Goal: Information Seeking & Learning: Learn about a topic

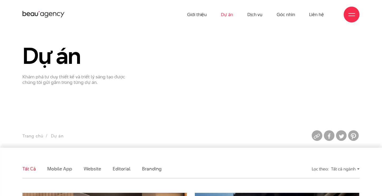
click at [37, 18] on icon at bounding box center [43, 14] width 42 height 8
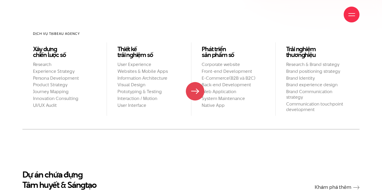
scroll to position [475, 0]
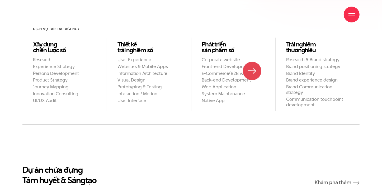
click at [252, 77] on h2 "Back-end Development" at bounding box center [233, 80] width 63 height 6
